Goal: Task Accomplishment & Management: Manage account settings

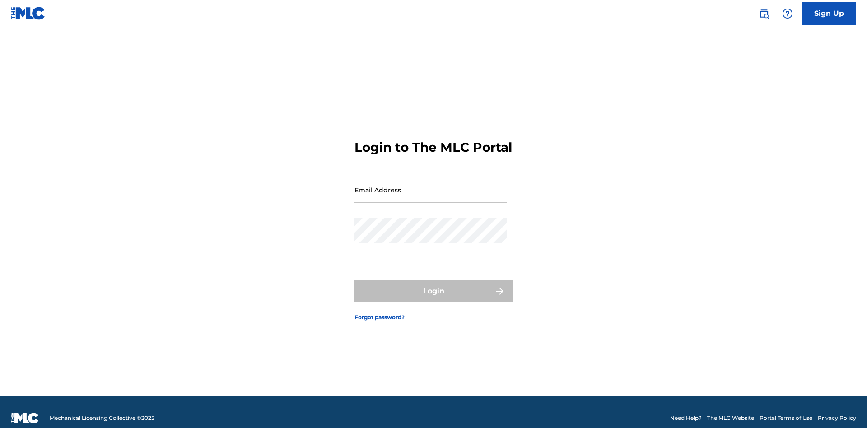
click at [431, 186] on input "Email Address" at bounding box center [430, 190] width 153 height 26
type input "[PERSON_NAME][EMAIL_ADDRESS][PERSON_NAME][DOMAIN_NAME]"
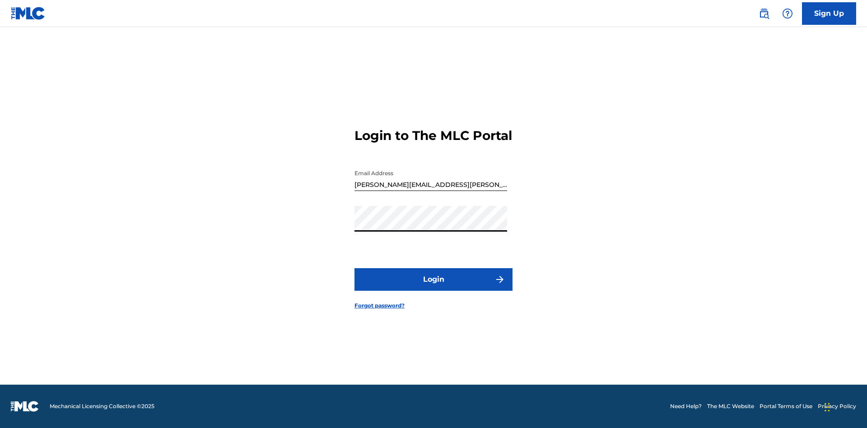
click at [433, 287] on button "Login" at bounding box center [433, 279] width 158 height 23
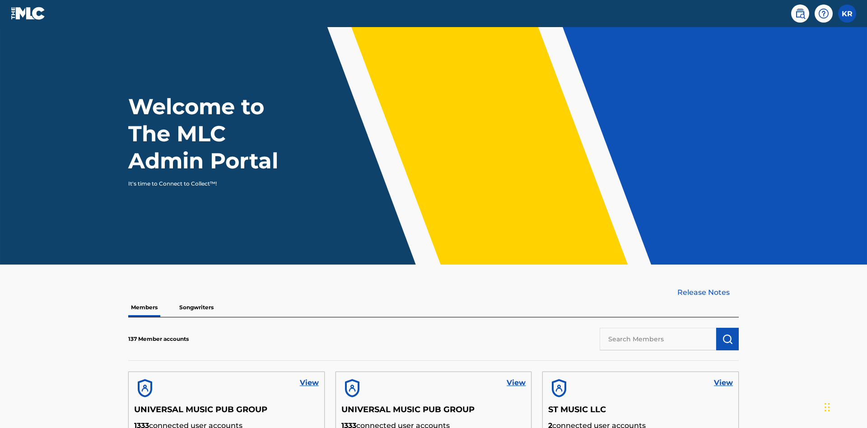
click at [658, 328] on input "text" at bounding box center [657, 339] width 116 height 23
click at [727, 334] on img "submit" at bounding box center [727, 339] width 11 height 11
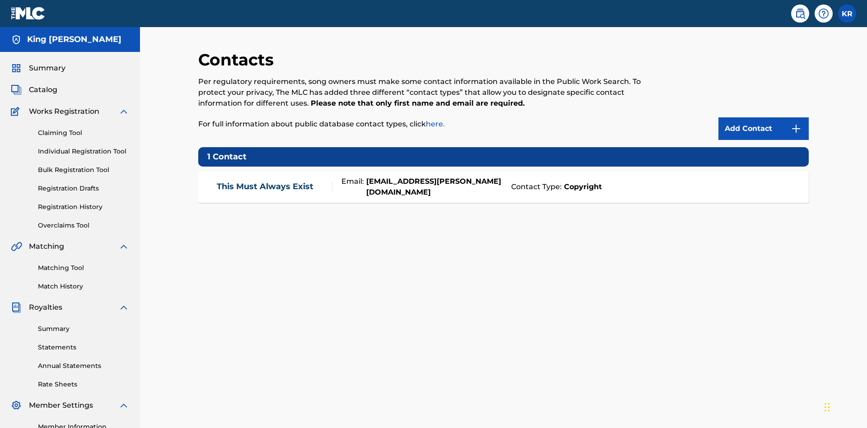
click at [796, 123] on img at bounding box center [795, 128] width 11 height 11
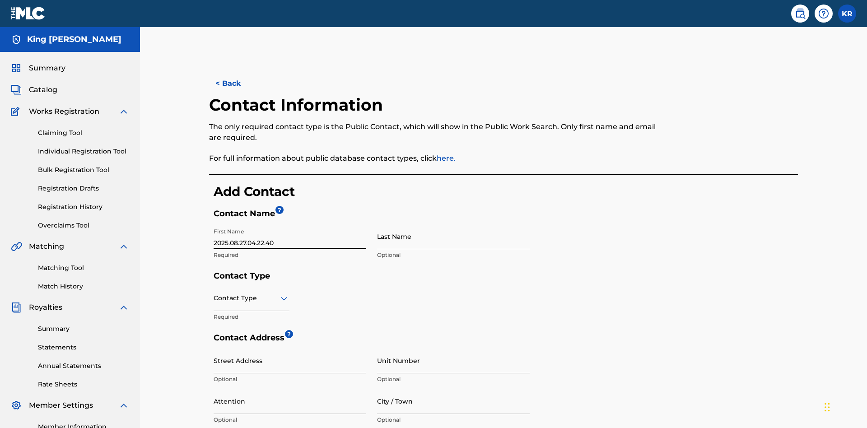
type input "2025.08.27.04.22.40"
click at [453, 223] on input "Last Name" at bounding box center [453, 236] width 153 height 26
type input "2025.08.27.04.22.40"
click at [214, 293] on input "text" at bounding box center [214, 297] width 2 height 9
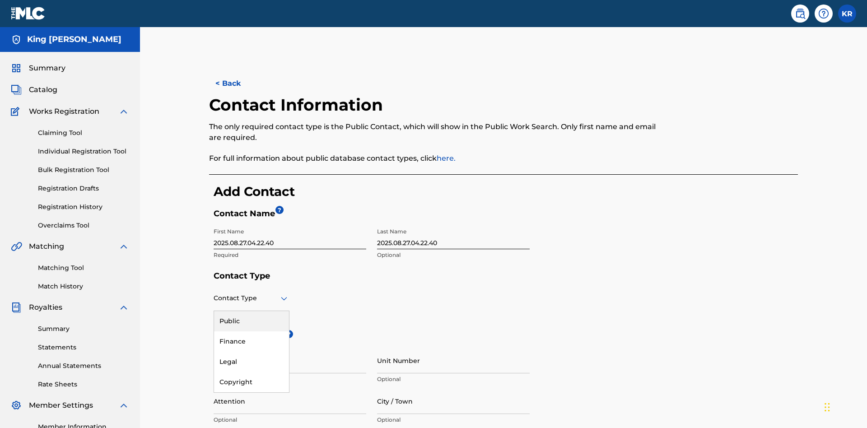
click at [251, 352] on div "Legal" at bounding box center [251, 362] width 75 height 20
click at [453, 388] on input "City / Town" at bounding box center [453, 401] width 153 height 26
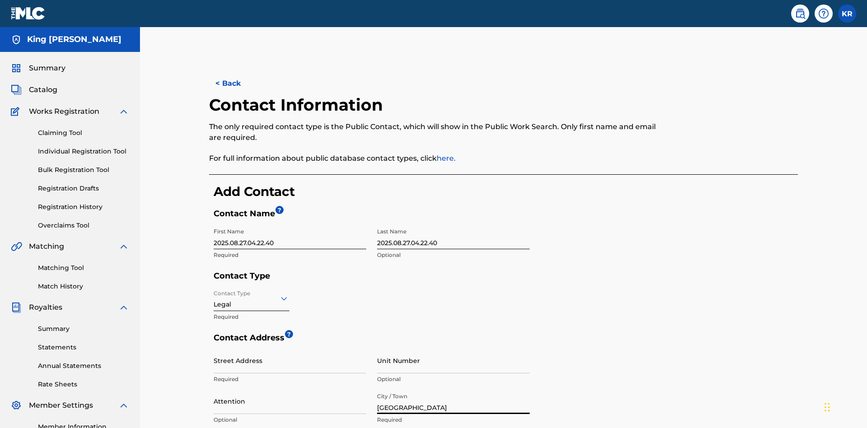
type input "[GEOGRAPHIC_DATA]"
click at [290, 348] on input "Street Address" at bounding box center [289, 361] width 153 height 26
type input "[STREET_ADDRESS]"
click at [453, 348] on input "Unit Number" at bounding box center [453, 361] width 153 height 26
type input "3B"
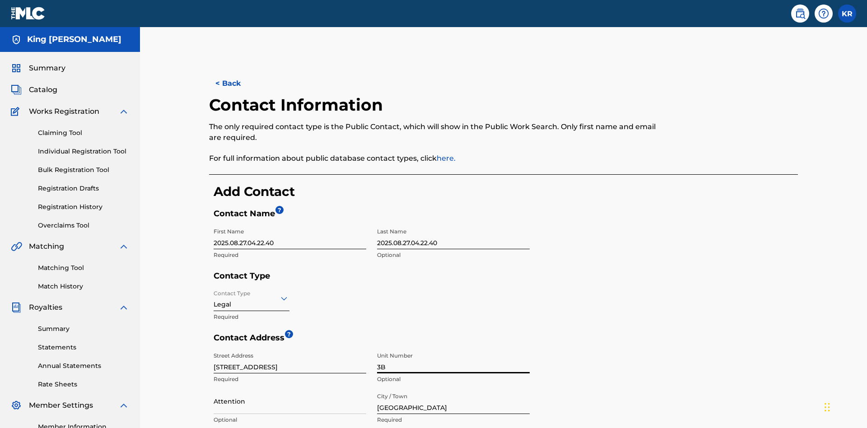
click at [290, 388] on input "Attention" at bounding box center [289, 401] width 153 height 26
type input "[PERSON_NAME]"
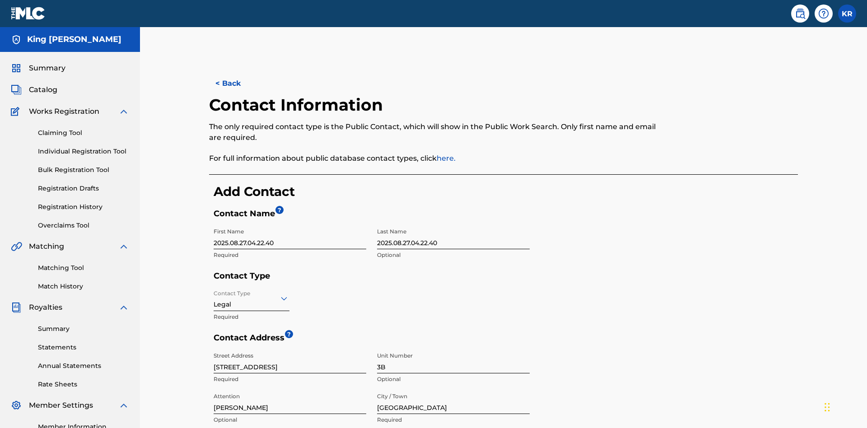
type input "Varna"
type input "V5X 2Z9"
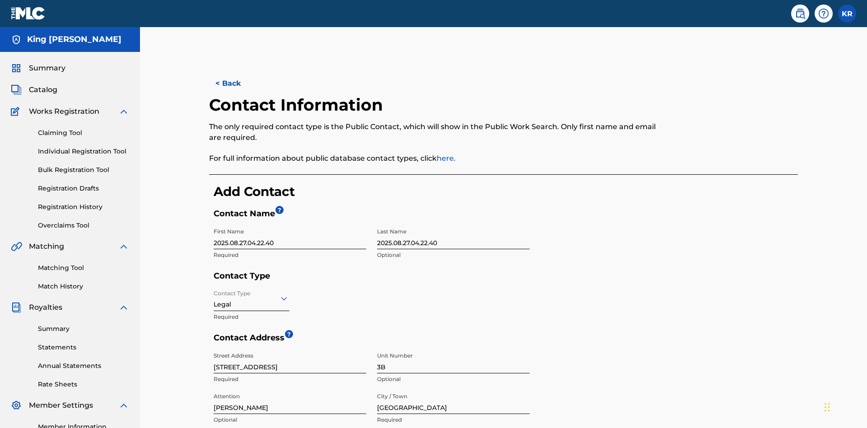
type input "202"
type input "1234567"
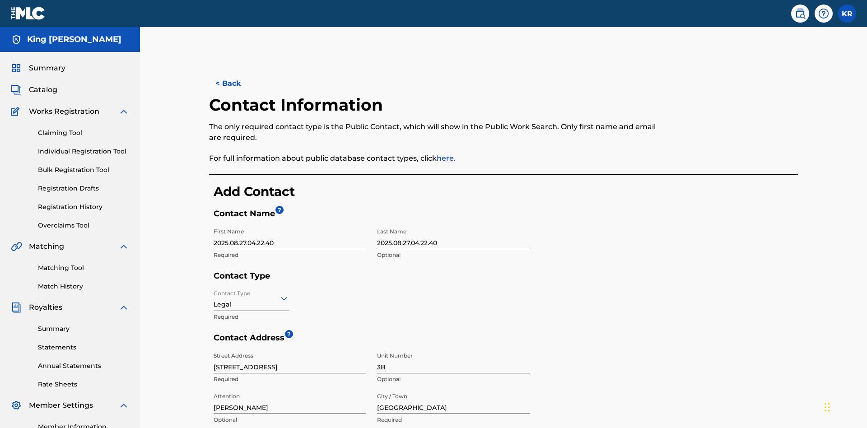
type input "[EMAIL_ADDRESS][DOMAIN_NAME]"
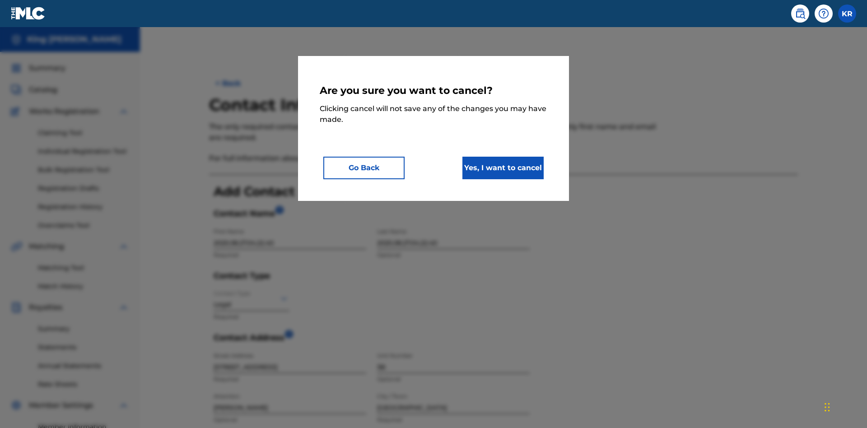
click at [503, 167] on button "Yes, I want to cancel" at bounding box center [502, 168] width 81 height 23
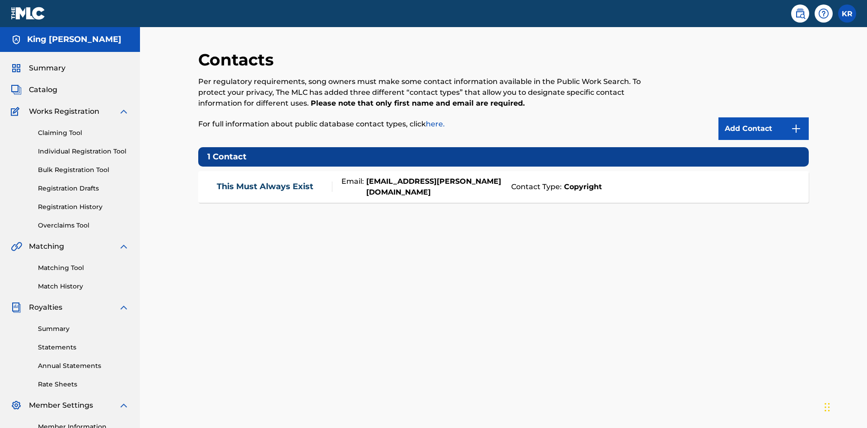
click at [503, 176] on div "Email: [EMAIL_ADDRESS][PERSON_NAME][DOMAIN_NAME]" at bounding box center [419, 187] width 174 height 22
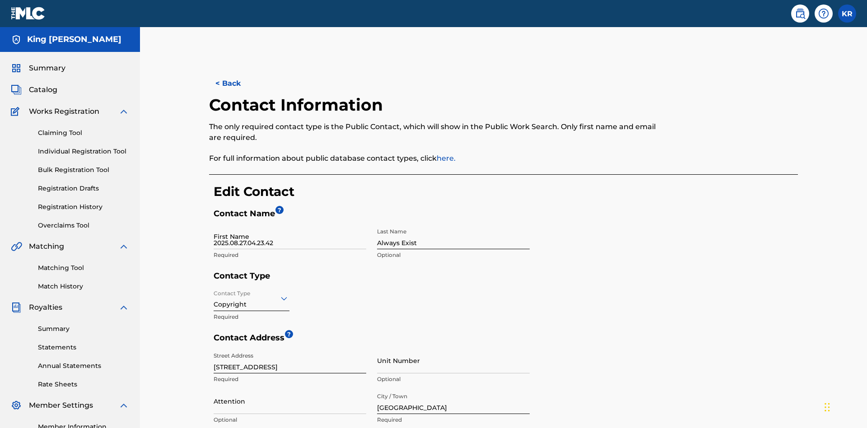
type input "2025.08.27.04.23.42"
click at [453, 223] on input "Always Exist" at bounding box center [453, 236] width 153 height 26
type input "2025.08.27.04.23.42"
click at [214, 293] on input "Contact Type" at bounding box center [214, 297] width 2 height 9
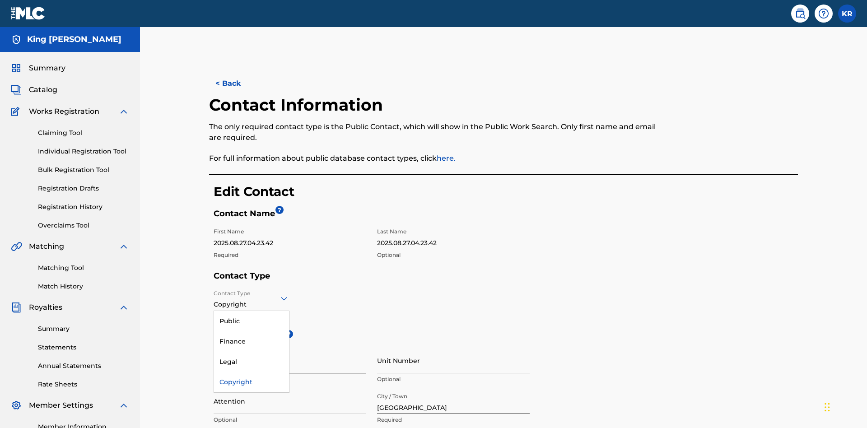
click at [251, 352] on div "Legal" at bounding box center [251, 362] width 75 height 20
click at [453, 388] on input "[GEOGRAPHIC_DATA]" at bounding box center [453, 401] width 153 height 26
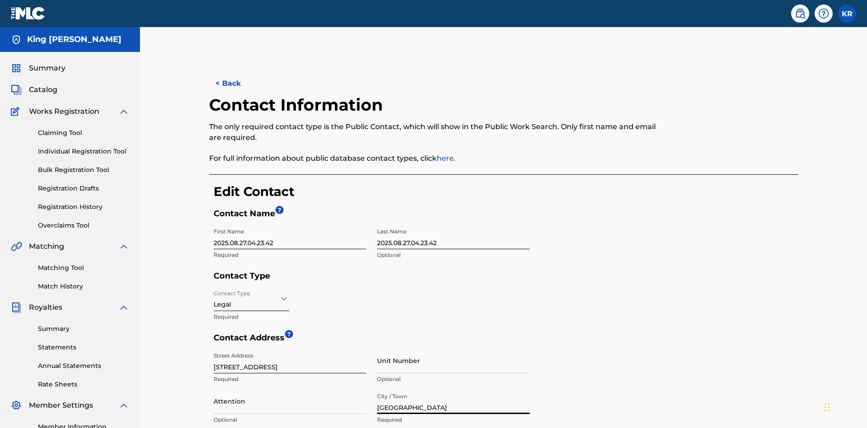
type input "[GEOGRAPHIC_DATA]"
click at [290, 348] on input "[STREET_ADDRESS]" at bounding box center [289, 361] width 153 height 26
type input "[STREET_ADDRESS]"
click at [453, 348] on input "Unit Number" at bounding box center [453, 361] width 153 height 26
type input "77"
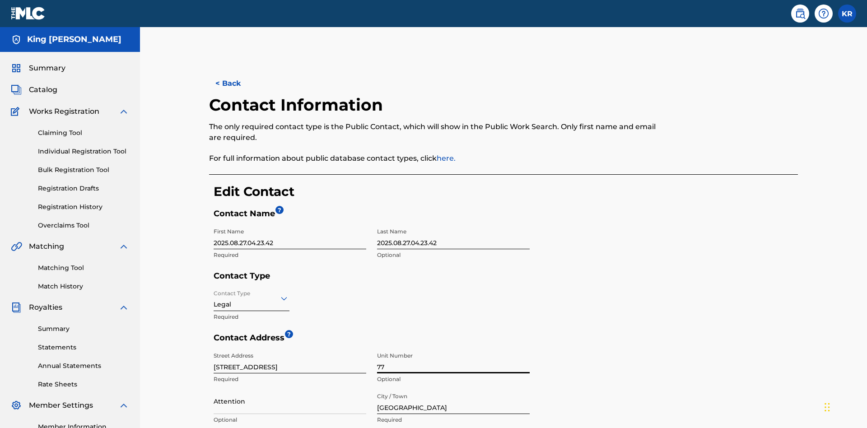
click at [290, 388] on input "Attention" at bounding box center [289, 401] width 153 height 26
type input "[PERSON_NAME]"
type input "[GEOGRAPHIC_DATA]"
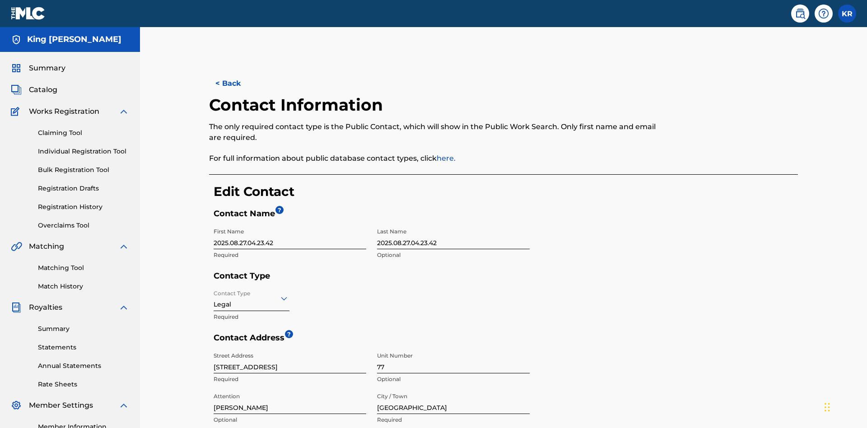
type input "2060"
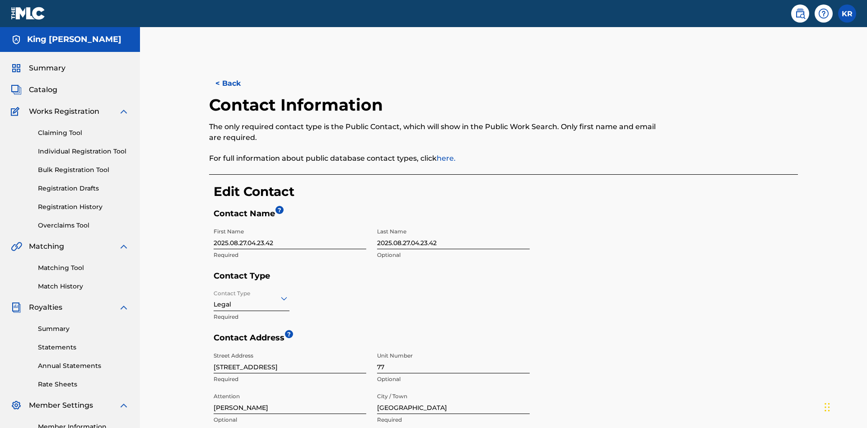
type input "293"
type input "9196900"
type input "[EMAIL_ADDRESS][DOMAIN_NAME]"
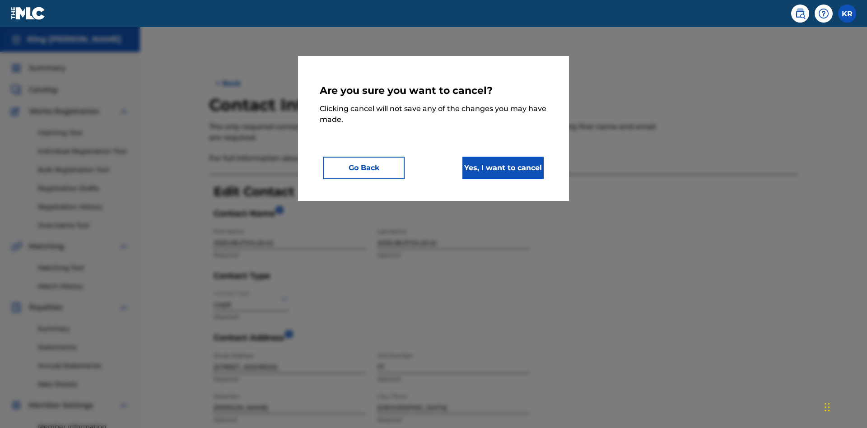
click at [503, 167] on button "Yes, I want to cancel" at bounding box center [502, 168] width 81 height 23
